Goal: Use online tool/utility: Use online tool/utility

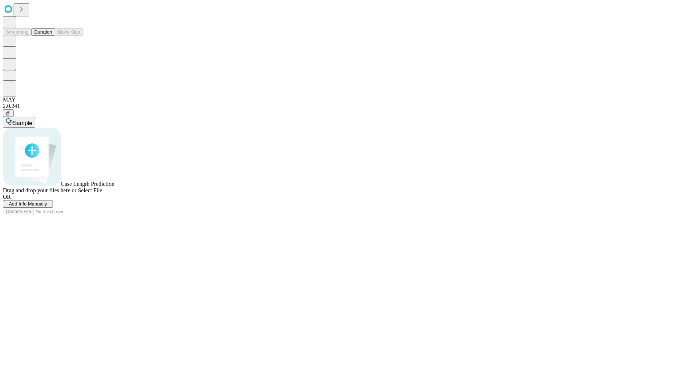
click at [52, 36] on button "Duration" at bounding box center [43, 32] width 24 height 8
click at [32, 120] on span "Sample" at bounding box center [22, 123] width 19 height 6
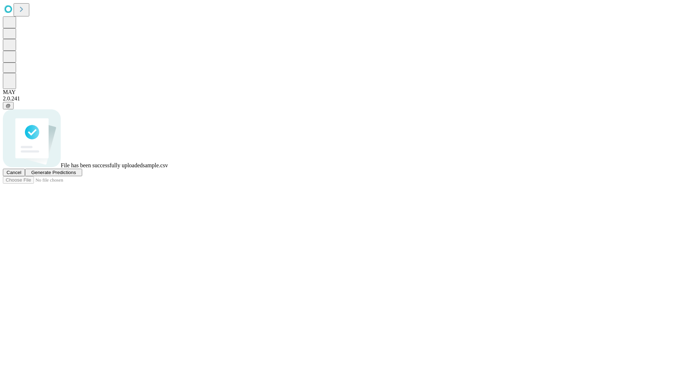
click at [76, 175] on span "Generate Predictions" at bounding box center [53, 172] width 45 height 5
